Goal: Task Accomplishment & Management: Complete application form

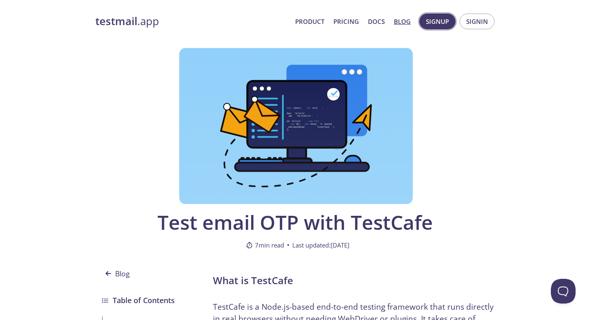
click at [441, 21] on span "Signup" at bounding box center [437, 21] width 23 height 11
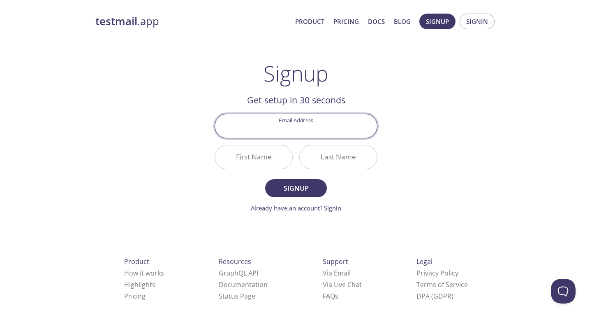
click at [312, 127] on input "Email Address" at bounding box center [296, 125] width 162 height 23
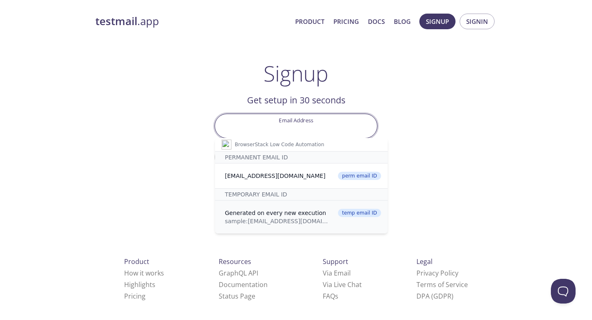
click at [264, 214] on div "Generated on every new execution" at bounding box center [279, 212] width 108 height 8
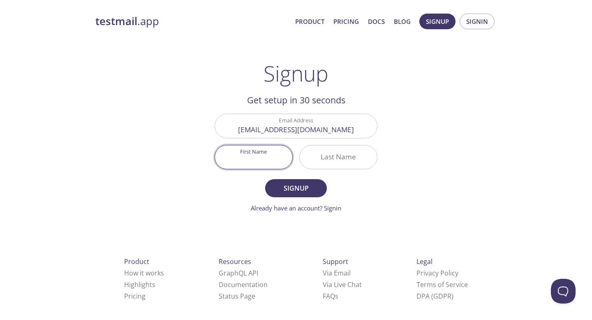
click at [257, 164] on input "First Name" at bounding box center [253, 156] width 77 height 23
type input "Bj"
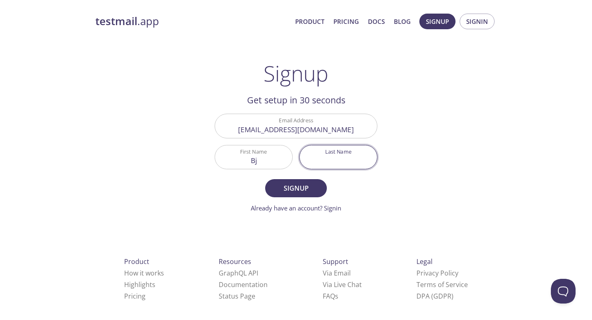
click at [345, 162] on input "Last Name" at bounding box center [338, 156] width 77 height 23
type input "jhh"
click at [302, 186] on span "Signup" at bounding box center [296, 188] width 44 height 12
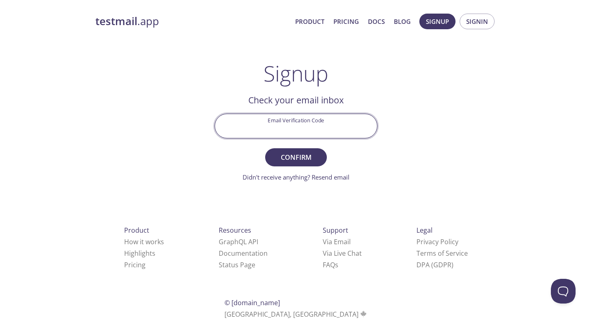
click at [283, 131] on input "Email Verification Code" at bounding box center [296, 125] width 162 height 23
type input "AW1EG9S"
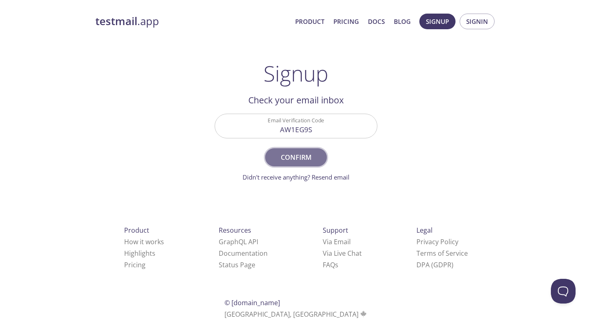
click at [307, 159] on span "Confirm" at bounding box center [296, 157] width 44 height 12
